Goal: Ask a question: Seek information or help from site administrators or community

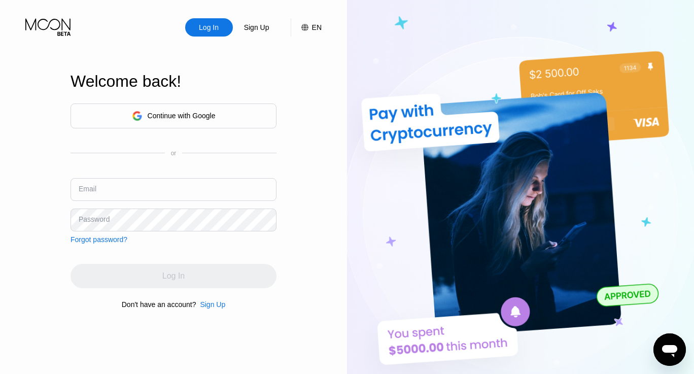
click at [110, 185] on input "text" at bounding box center [173, 189] width 206 height 23
paste input "[EMAIL_ADDRESS][DOMAIN_NAME]"
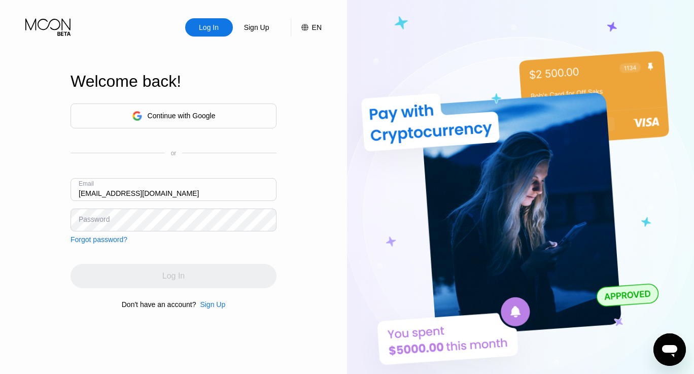
type input "[EMAIL_ADDRESS][DOMAIN_NAME]"
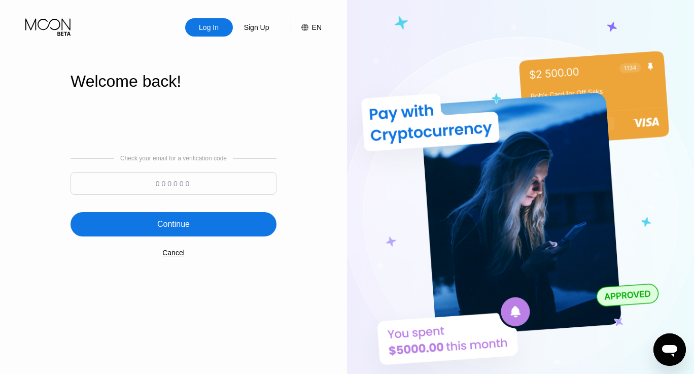
click at [159, 186] on input at bounding box center [173, 183] width 206 height 23
paste input "249512"
type input "249512"
click at [200, 234] on div "Continue" at bounding box center [173, 224] width 206 height 24
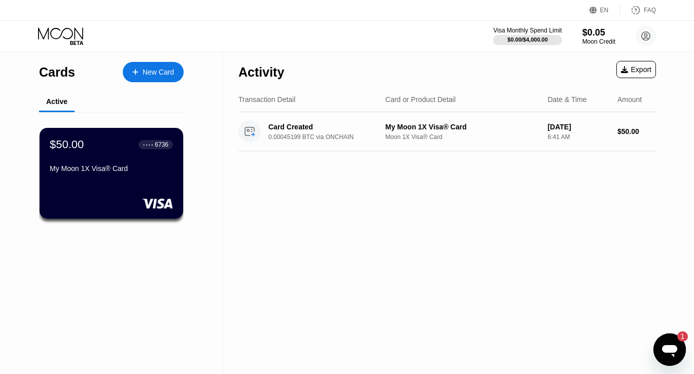
click at [669, 349] on icon "Open messaging window, 1 unread message" at bounding box center [669, 351] width 15 height 12
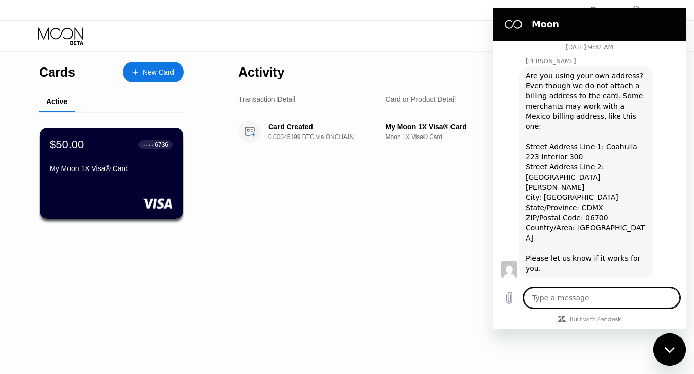
scroll to position [747, 0]
type textarea "c"
type textarea "x"
type textarea "ca"
type textarea "x"
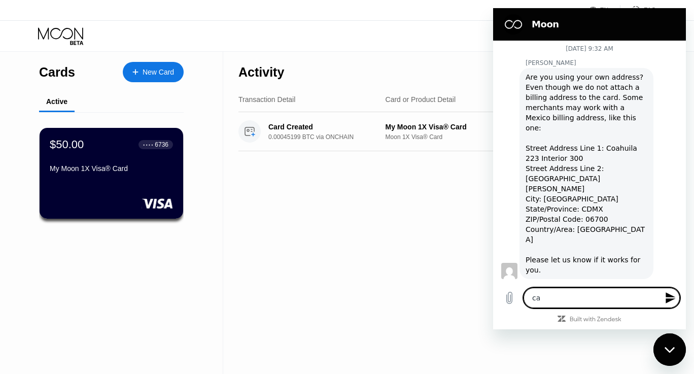
type textarea "can"
type textarea "x"
type textarea "can'"
type textarea "x"
type textarea "can't"
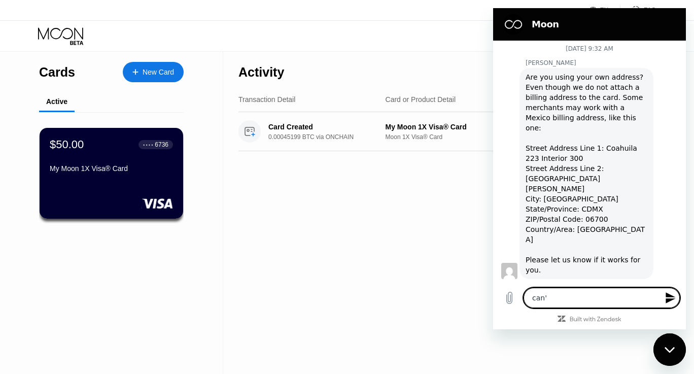
type textarea "x"
type textarea "can't"
type textarea "x"
type textarea "can't h"
type textarea "x"
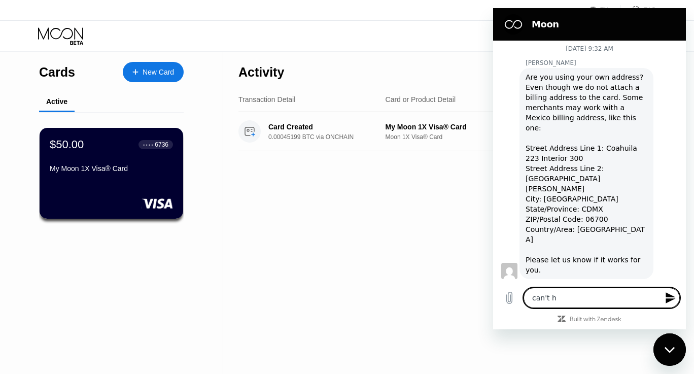
type textarea "can't ha"
type textarea "x"
type textarea "can't hac"
type textarea "x"
type textarea "can't hace"
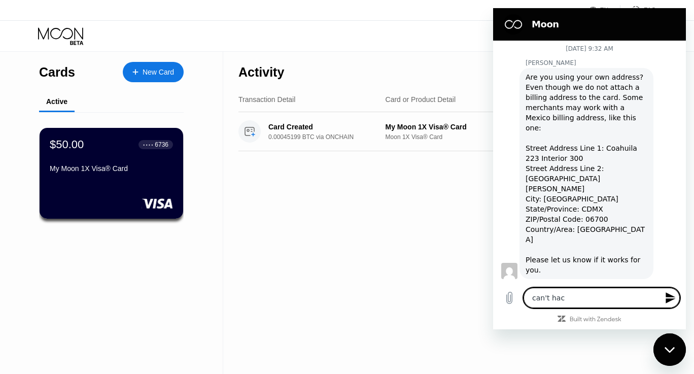
type textarea "x"
type textarea "can't hac"
type textarea "x"
type textarea "can't ha"
type textarea "x"
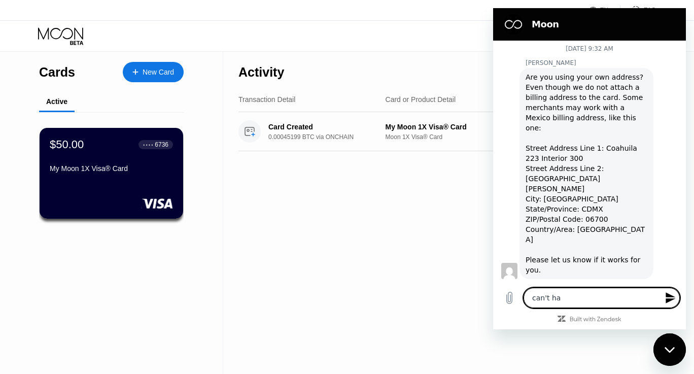
type textarea "can't hav"
type textarea "x"
type textarea "can't have"
type textarea "x"
type textarea "can't have"
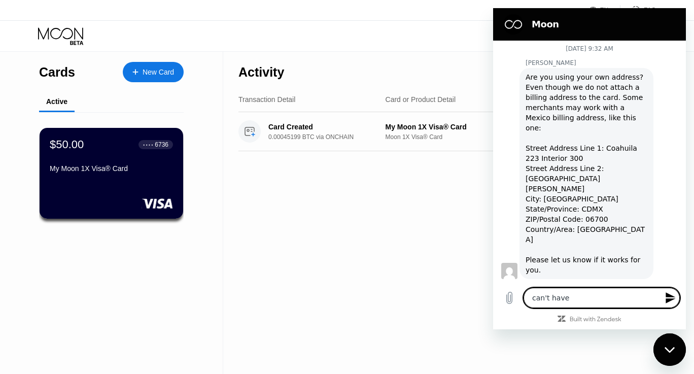
type textarea "x"
type textarea "can't have t"
type textarea "x"
type textarea "can't have th"
type textarea "x"
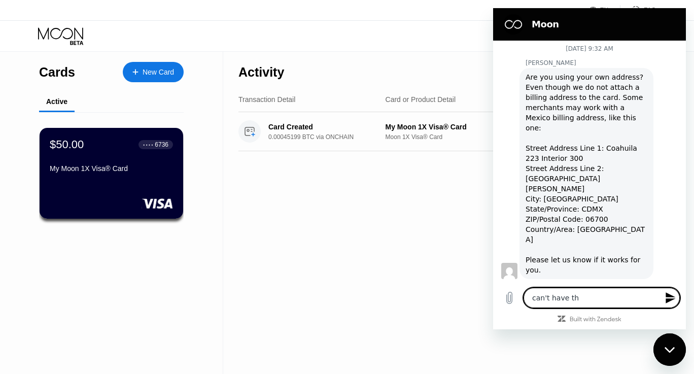
type textarea "can't have the"
type textarea "x"
type textarea "can't have the"
type textarea "x"
type textarea "can't have the U"
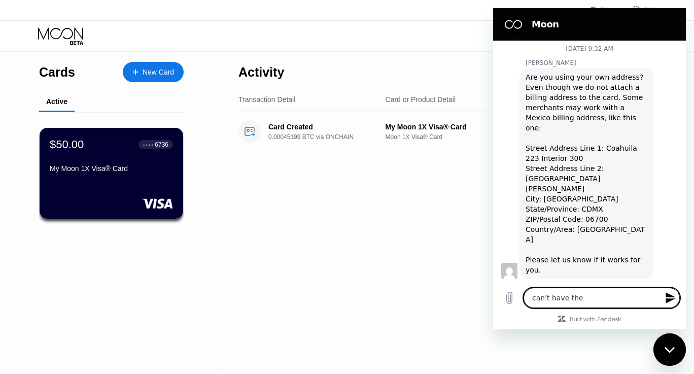
type textarea "x"
type textarea "can't have the US"
type textarea "x"
type textarea "can't have the US"
type textarea "x"
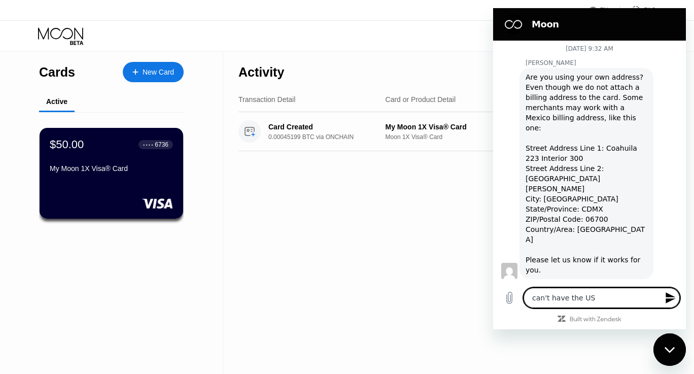
type textarea "can't have the US a"
type textarea "x"
type textarea "can't have the US ad"
type textarea "x"
type textarea "can't have the US add"
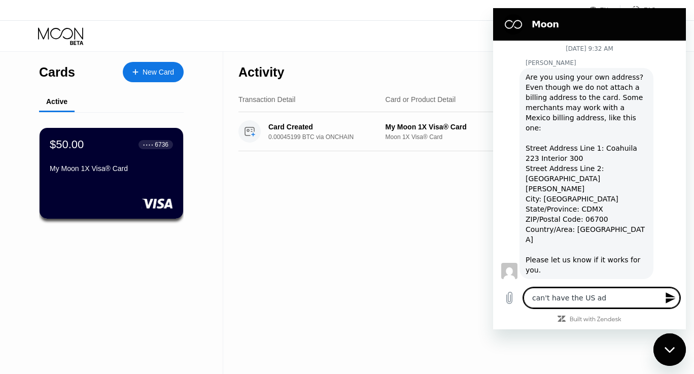
type textarea "x"
type textarea "can't have the US addr"
type textarea "x"
type textarea "can't have the US addre"
type textarea "x"
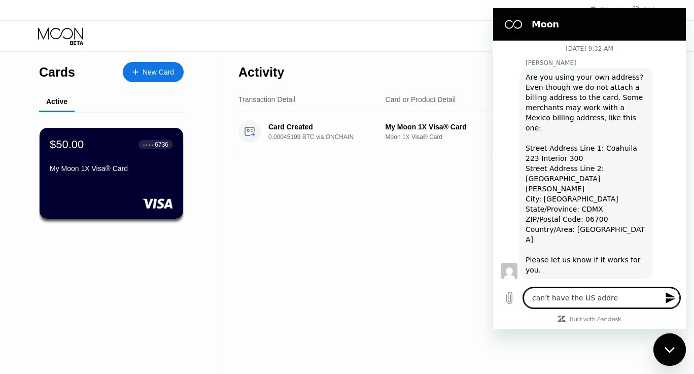
type textarea "can't have the US addres"
type textarea "x"
type textarea "can't have the US address"
type textarea "x"
type textarea "can't have the US addresse"
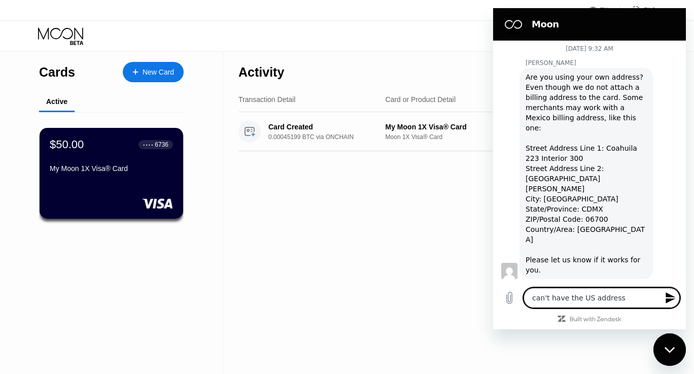
type textarea "x"
type textarea "can't have the US addresses"
type textarea "x"
